Goal: Find specific page/section: Find specific page/section

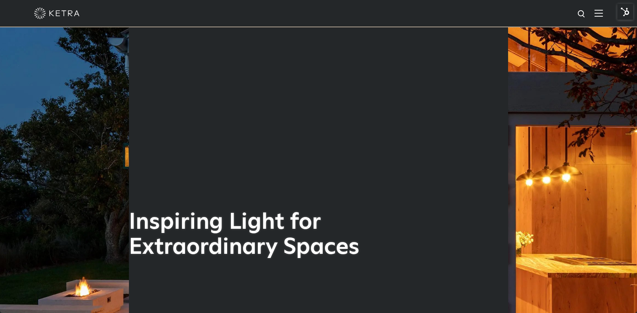
click at [600, 12] on img at bounding box center [599, 12] width 8 height 7
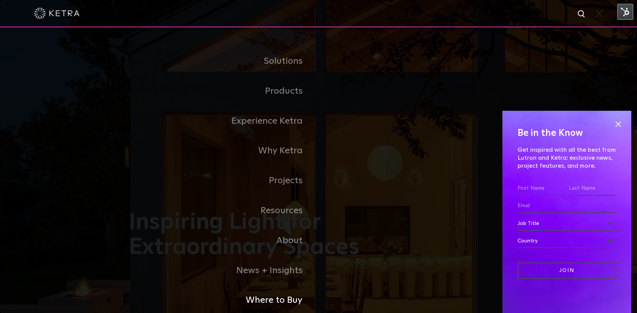
click at [281, 301] on link "Where to Buy" at bounding box center [224, 300] width 190 height 30
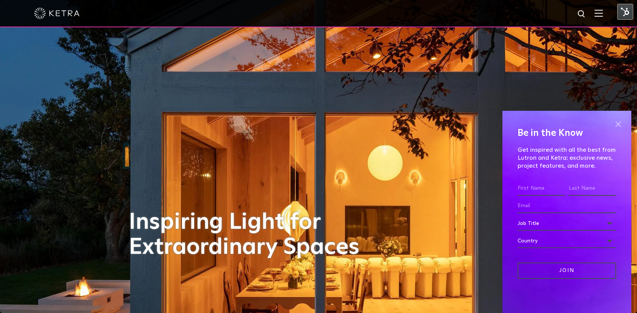
click at [618, 122] on span at bounding box center [618, 123] width 11 height 11
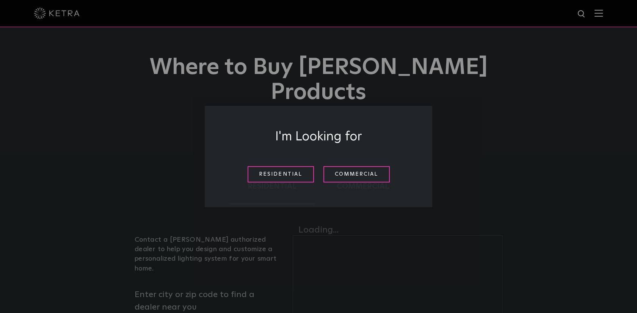
scroll to position [55, 0]
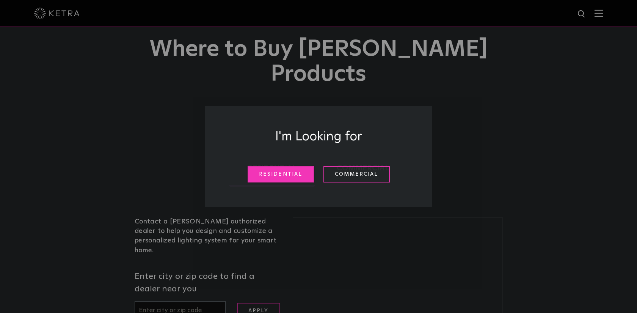
click at [286, 172] on link "Residential" at bounding box center [281, 174] width 66 height 16
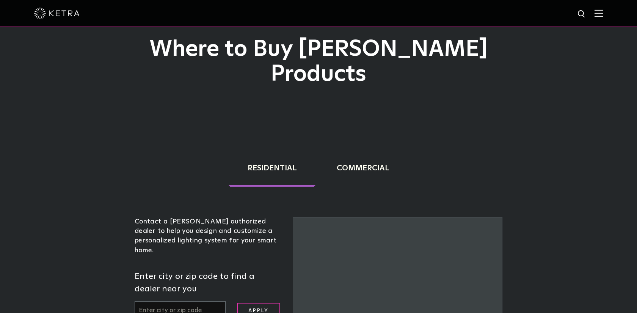
scroll to position [187, 0]
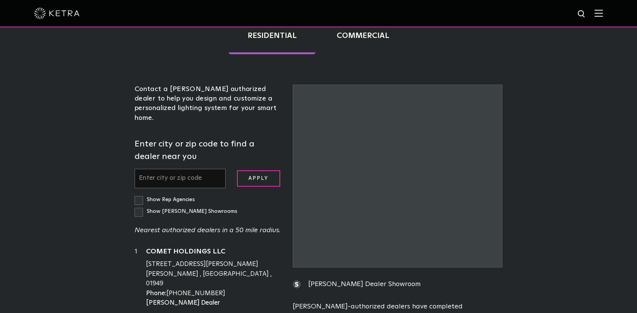
click at [200, 169] on input "text" at bounding box center [180, 178] width 91 height 19
click at [177, 169] on input "text" at bounding box center [180, 178] width 91 height 19
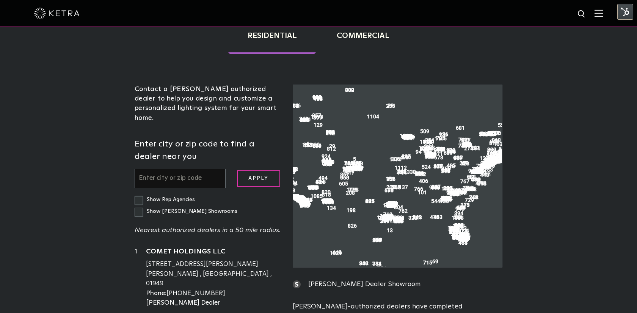
scroll to position [193, 0]
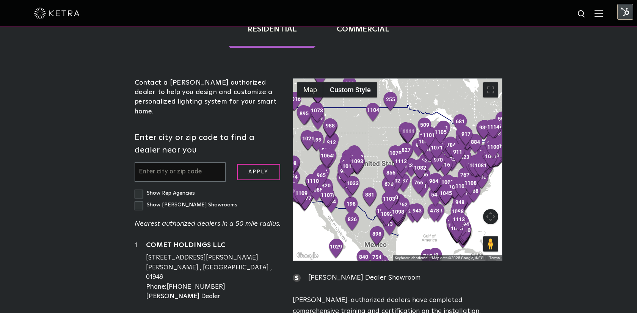
click at [177, 162] on input "text" at bounding box center [180, 171] width 91 height 19
paste input "10072"
click at [249, 164] on input "Apply" at bounding box center [258, 172] width 43 height 16
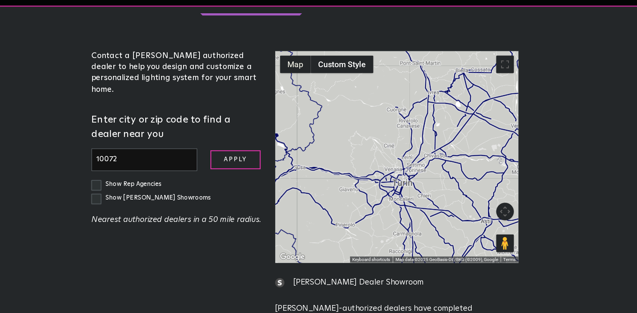
scroll to position [206, 0]
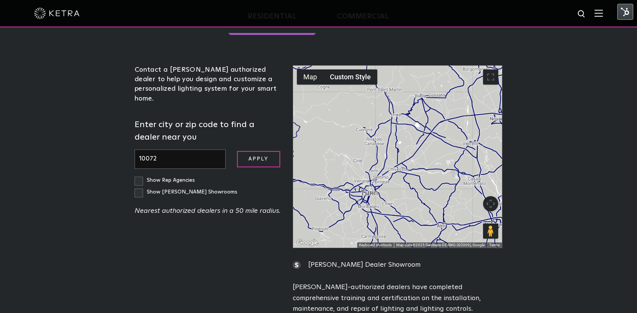
drag, startPoint x: 413, startPoint y: 144, endPoint x: 375, endPoint y: 140, distance: 38.2
click at [375, 139] on div at bounding box center [397, 157] width 209 height 182
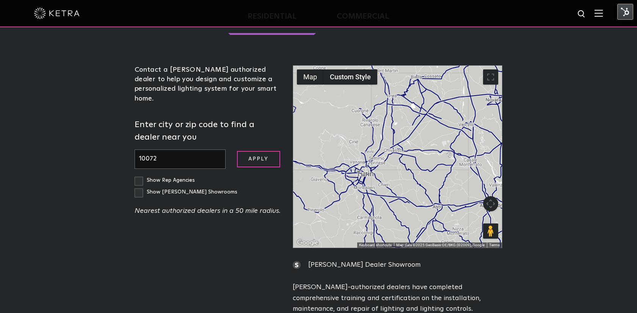
click at [492, 196] on button "Map camera controls" at bounding box center [490, 203] width 15 height 15
click at [474, 215] on button "Zoom out" at bounding box center [471, 222] width 15 height 15
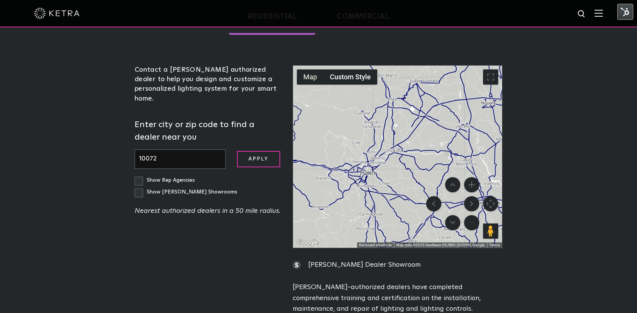
click at [474, 215] on button "Zoom out" at bounding box center [471, 222] width 15 height 15
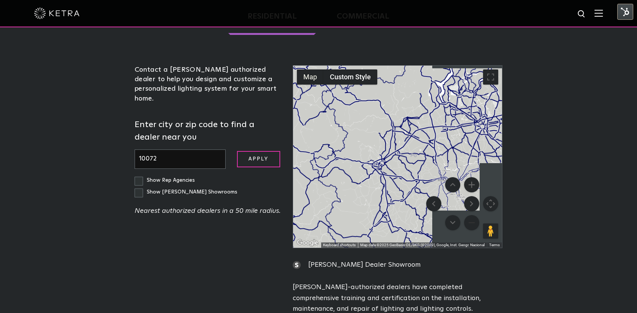
click at [474, 215] on button "Zoom out" at bounding box center [471, 222] width 15 height 15
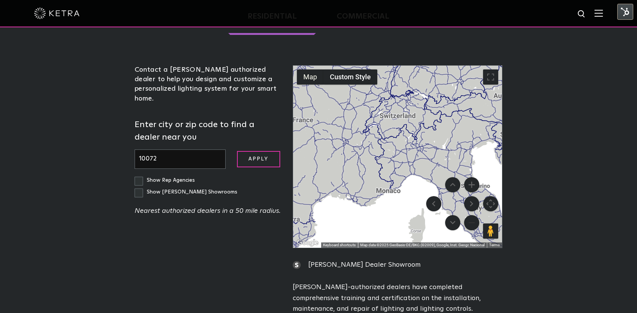
click at [474, 215] on button "Zoom out" at bounding box center [471, 222] width 15 height 15
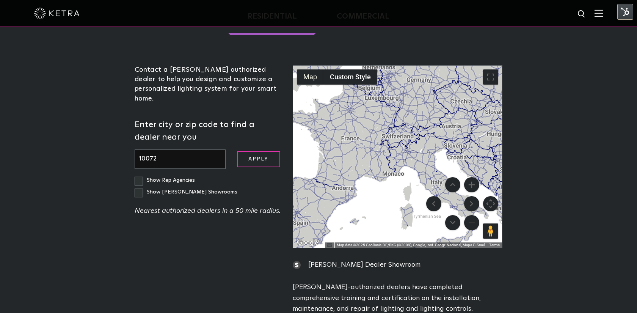
click at [474, 215] on button "Zoom out" at bounding box center [471, 222] width 15 height 15
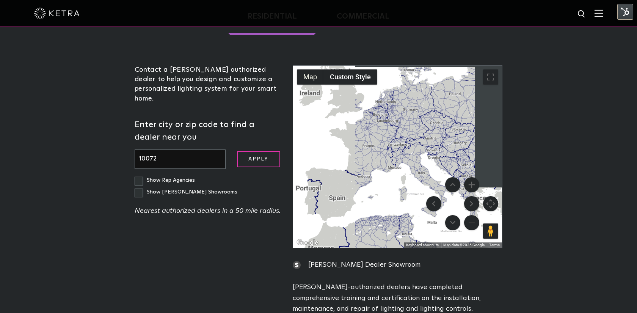
click at [474, 215] on button "Zoom out" at bounding box center [471, 222] width 15 height 15
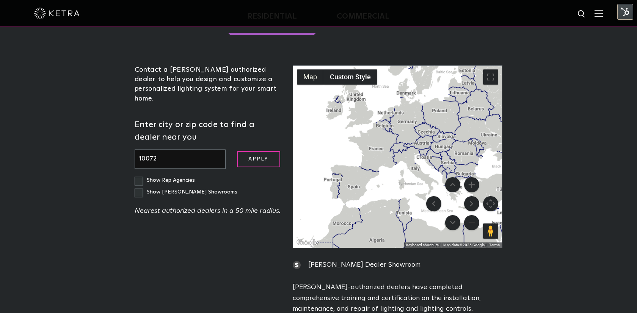
click at [474, 215] on button "Zoom out" at bounding box center [471, 222] width 15 height 15
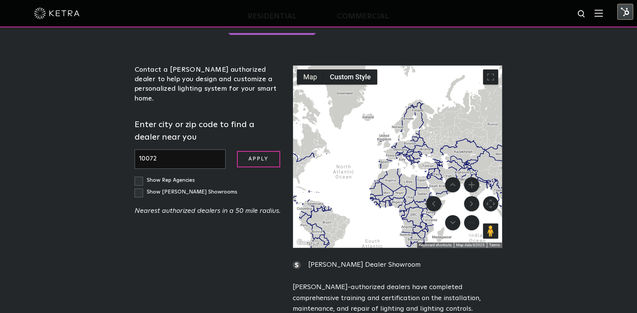
click at [474, 215] on button "Zoom out" at bounding box center [471, 222] width 15 height 15
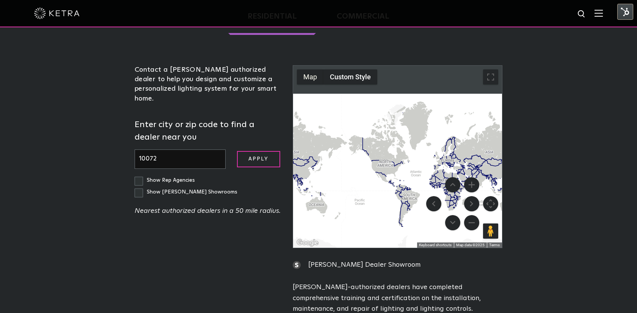
drag, startPoint x: 382, startPoint y: 164, endPoint x: 428, endPoint y: 170, distance: 46.8
click at [428, 170] on div "Map Custom Style Keyboard shortcuts Map Data Map data ©2025 Map data ©2025 1000…" at bounding box center [397, 157] width 209 height 182
click at [470, 177] on button "Zoom in" at bounding box center [471, 184] width 15 height 15
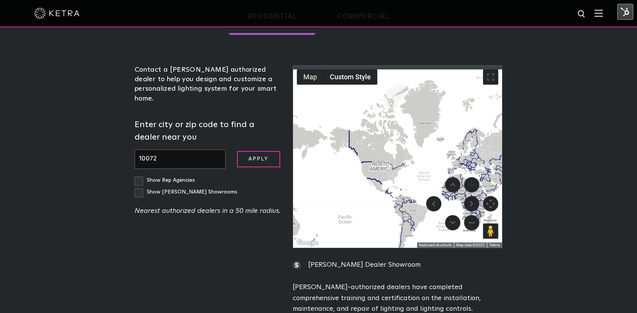
click at [470, 177] on button "Zoom in" at bounding box center [471, 184] width 15 height 15
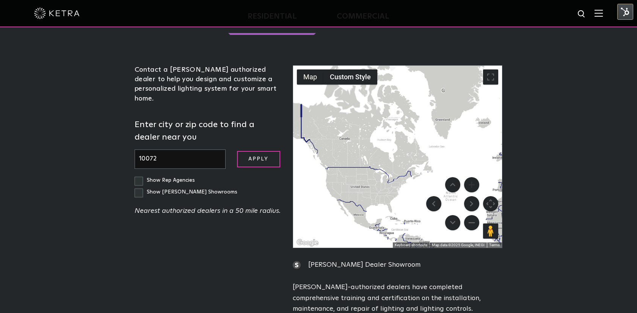
click at [470, 177] on button "Zoom in" at bounding box center [471, 184] width 15 height 15
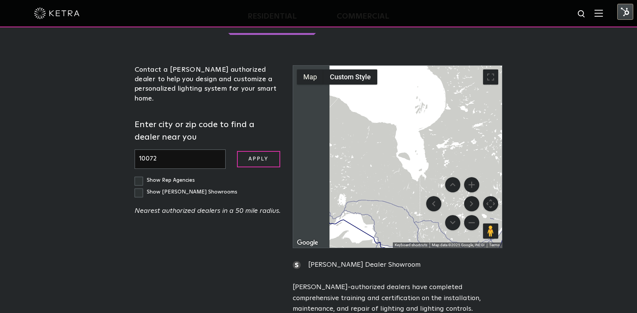
drag, startPoint x: 378, startPoint y: 173, endPoint x: 459, endPoint y: 148, distance: 84.4
click at [459, 149] on div at bounding box center [397, 157] width 209 height 182
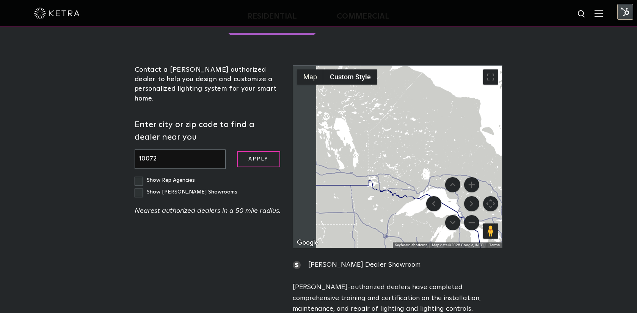
drag, startPoint x: 377, startPoint y: 147, endPoint x: 438, endPoint y: 151, distance: 61.6
click at [438, 151] on div at bounding box center [397, 157] width 209 height 182
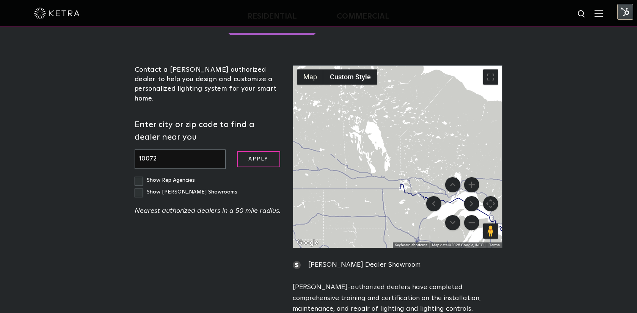
drag, startPoint x: 185, startPoint y: 124, endPoint x: 134, endPoint y: 124, distance: 50.5
click at [134, 124] on div "Contact a [PERSON_NAME] authorized dealer to help you design and customize a pe…" at bounding box center [208, 146] width 158 height 162
type input "96161"
click at [234, 124] on form "Enter city or zip code to find a dealer near you 96161 Apply" at bounding box center [208, 144] width 147 height 50
click at [247, 151] on input "Apply" at bounding box center [258, 159] width 43 height 16
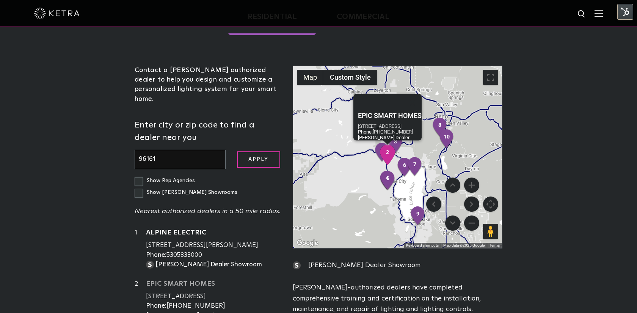
scroll to position [207, 0]
